Goal: Task Accomplishment & Management: Manage account settings

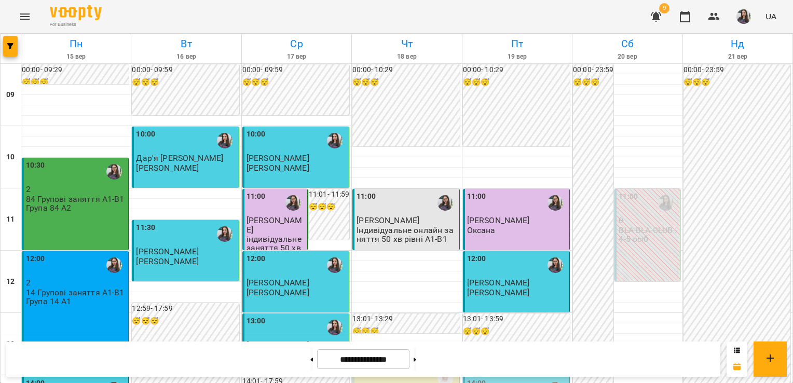
scroll to position [255, 0]
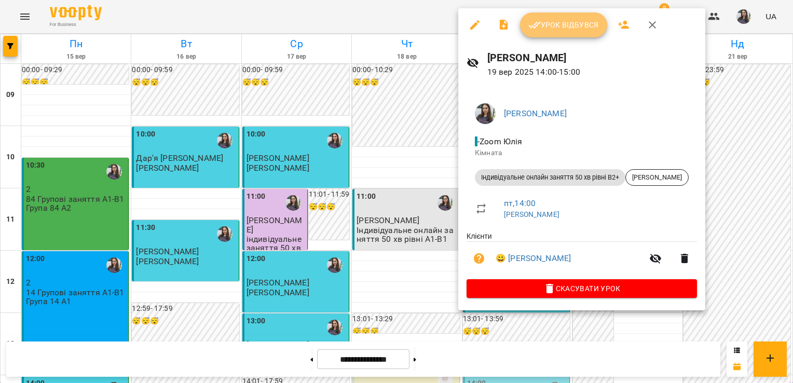
click at [546, 26] on span "Урок відбувся" at bounding box center [563, 25] width 71 height 12
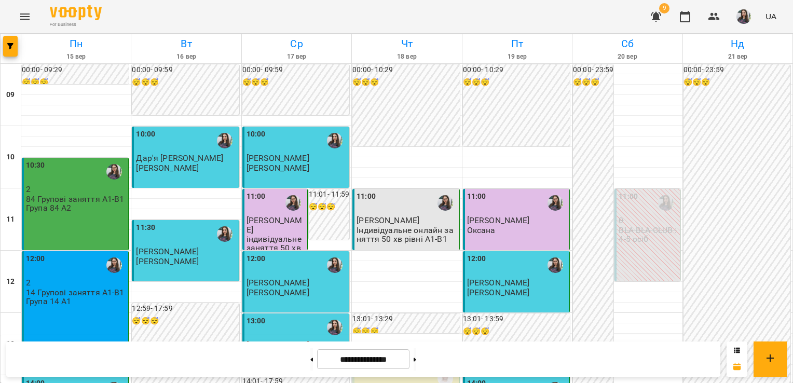
scroll to position [285, 0]
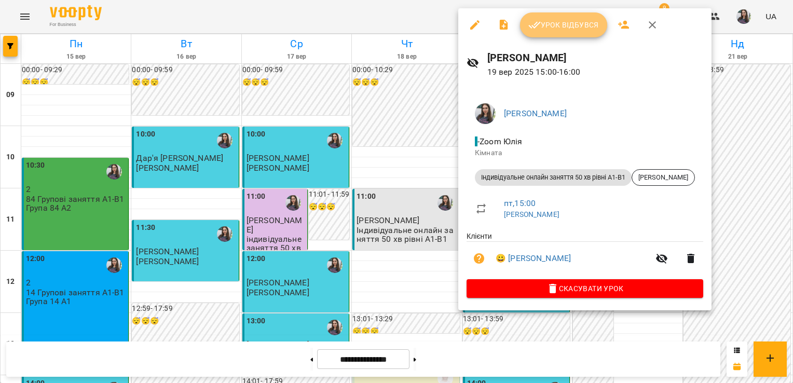
click at [556, 30] on span "Урок відбувся" at bounding box center [563, 25] width 71 height 12
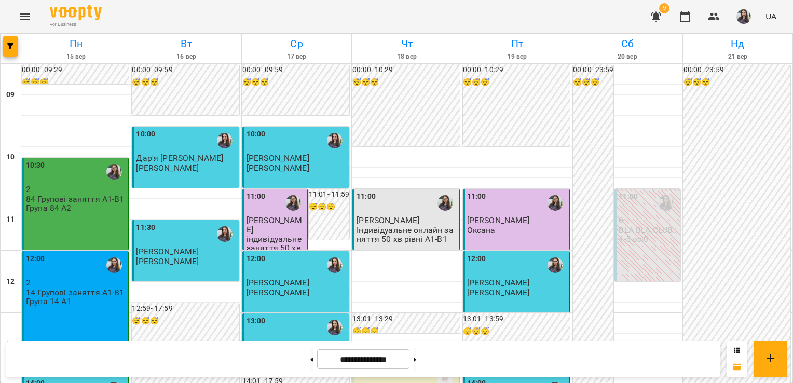
scroll to position [554, 0]
click at [416, 357] on button at bounding box center [415, 359] width 3 height 23
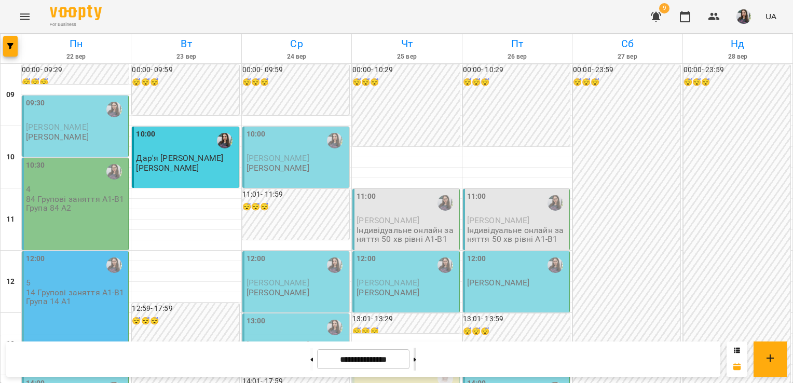
click at [416, 362] on button at bounding box center [415, 359] width 3 height 23
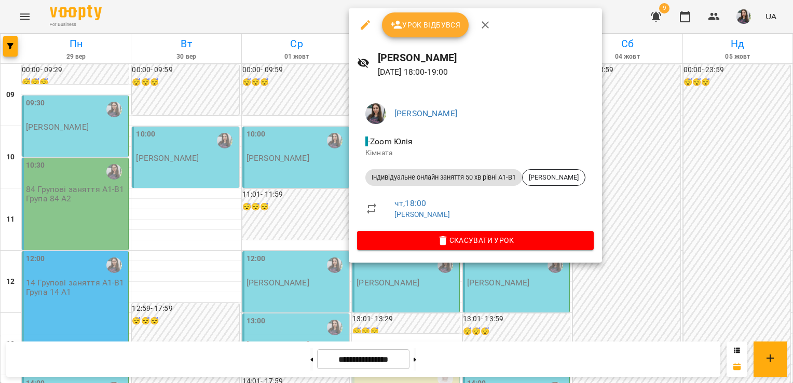
click at [484, 30] on icon "button" at bounding box center [485, 25] width 12 height 12
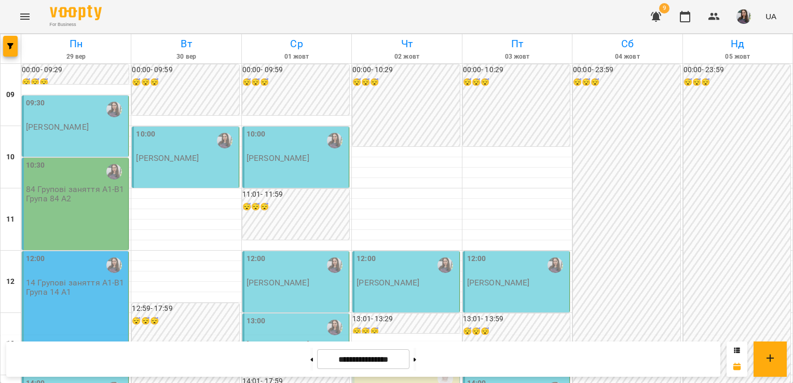
scroll to position [599, 0]
click at [310, 362] on button at bounding box center [311, 359] width 3 height 23
type input "**********"
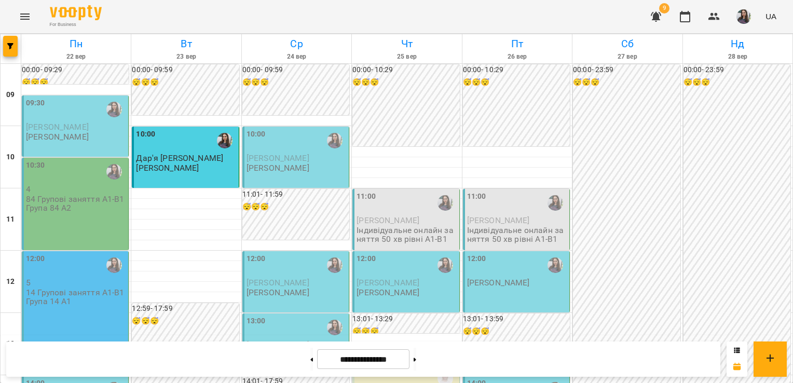
scroll to position [0, 0]
